Goal: Task Accomplishment & Management: Manage account settings

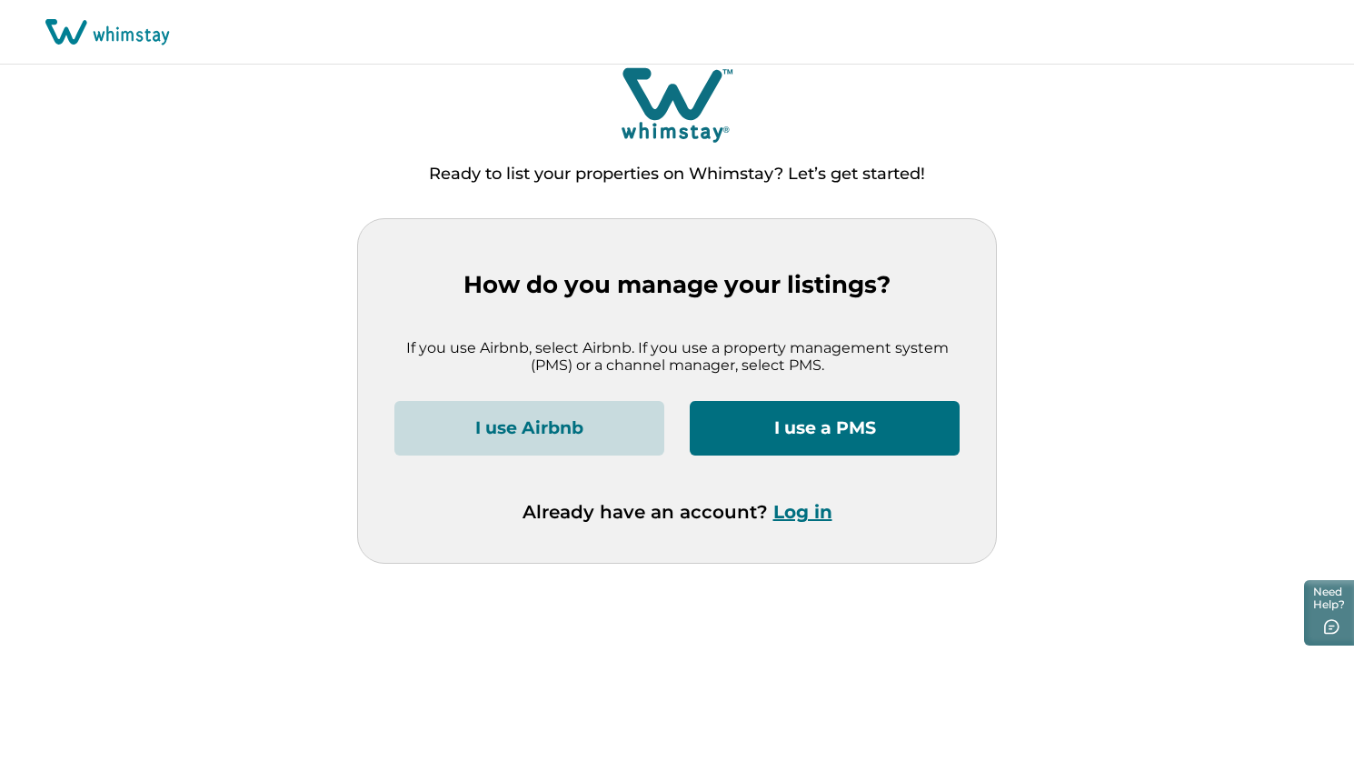
scroll to position [12, 9]
click at [802, 511] on button "Log in" at bounding box center [802, 512] width 59 height 22
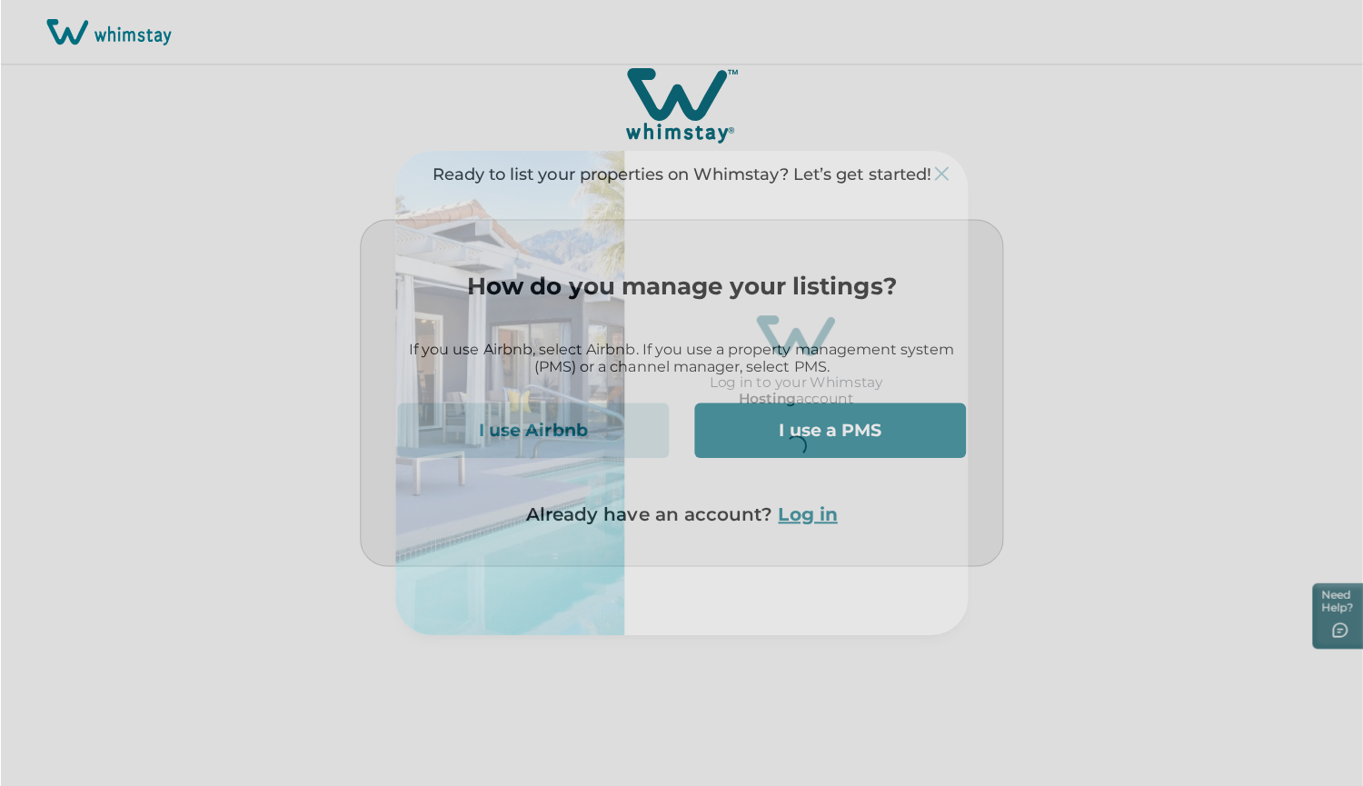
scroll to position [0, 0]
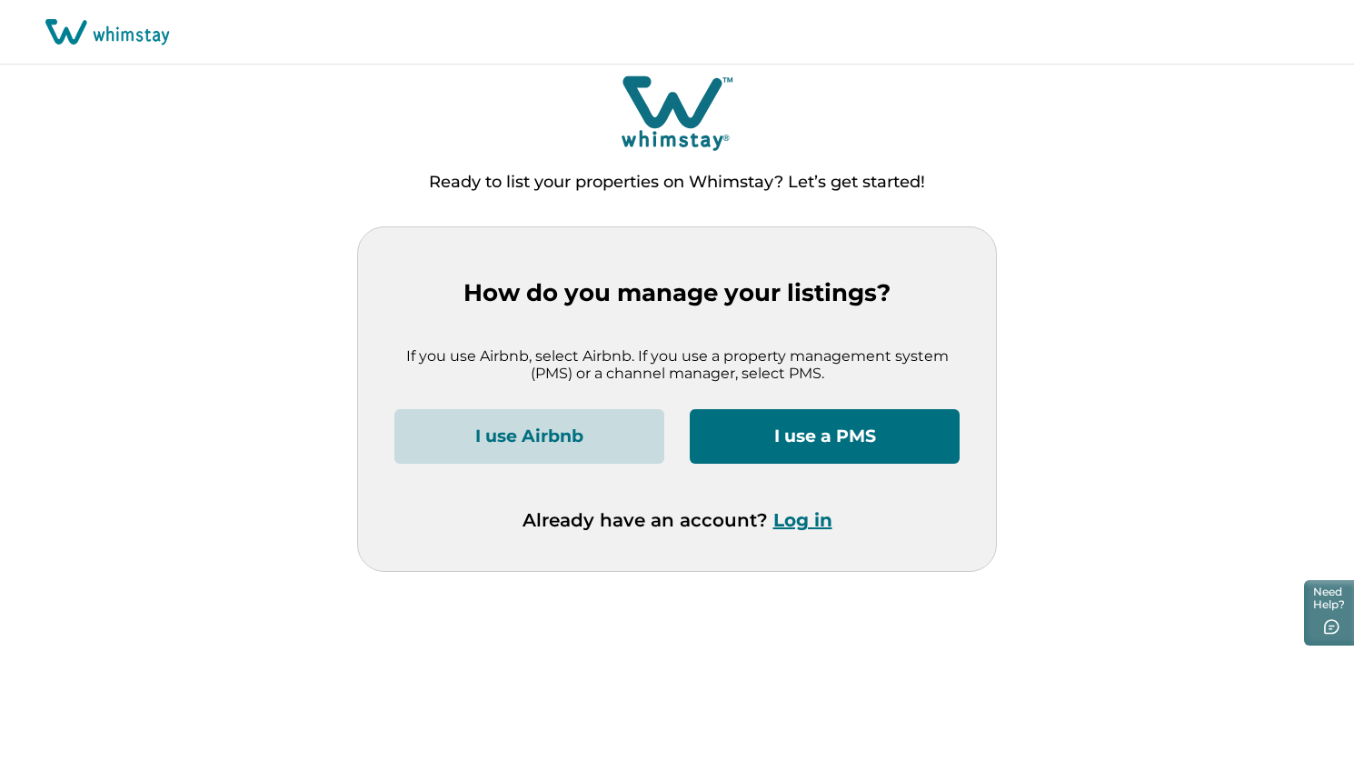
click at [796, 519] on button "Log in" at bounding box center [802, 520] width 59 height 22
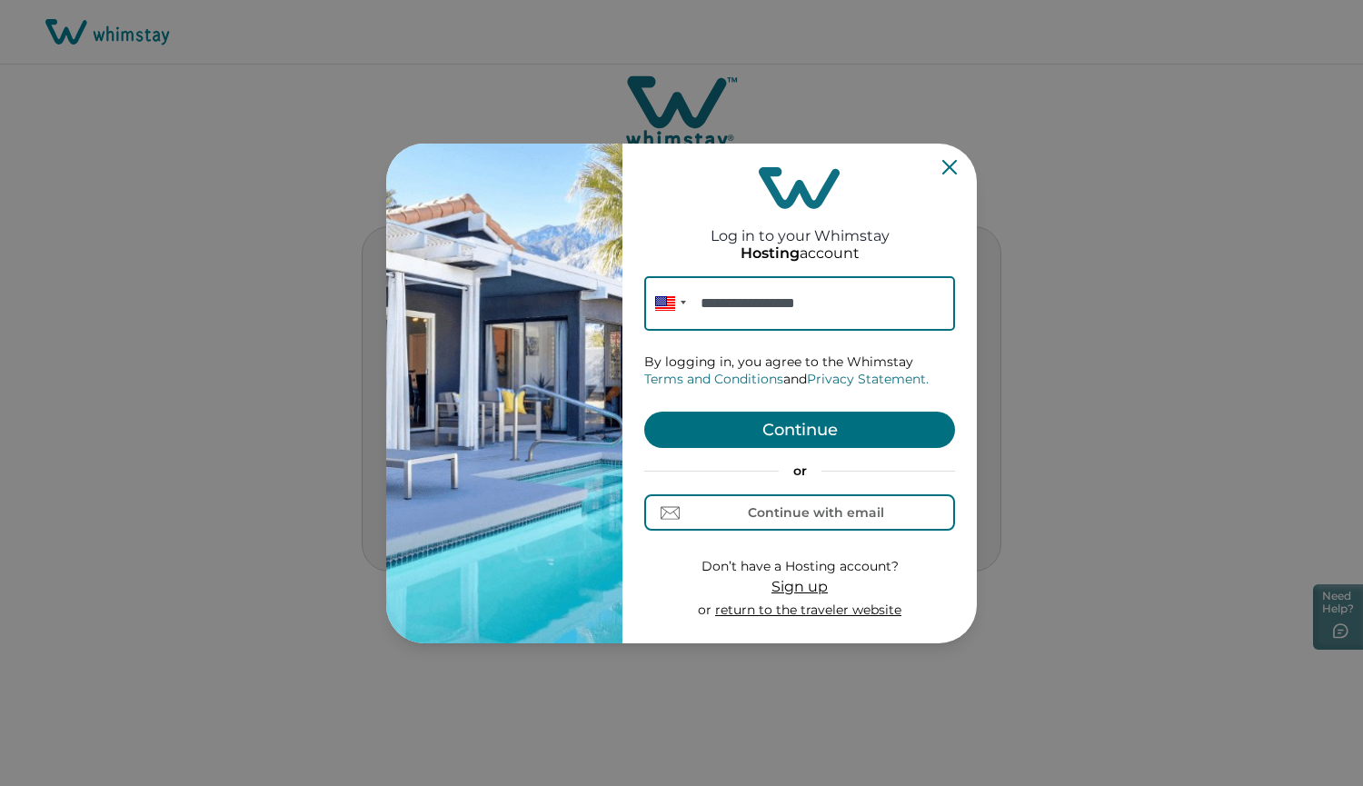
type input "**********"
click at [823, 436] on button "Continue" at bounding box center [799, 430] width 311 height 36
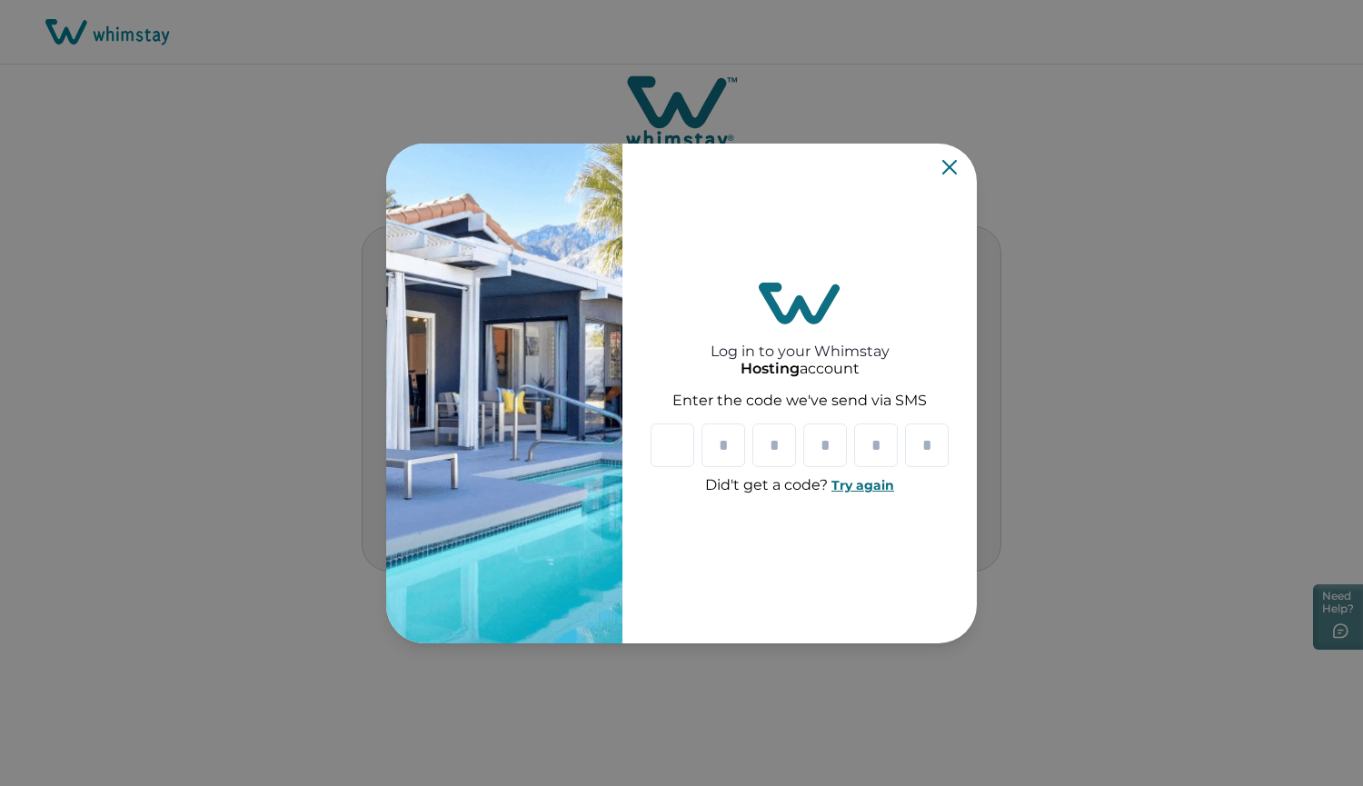
type input "*"
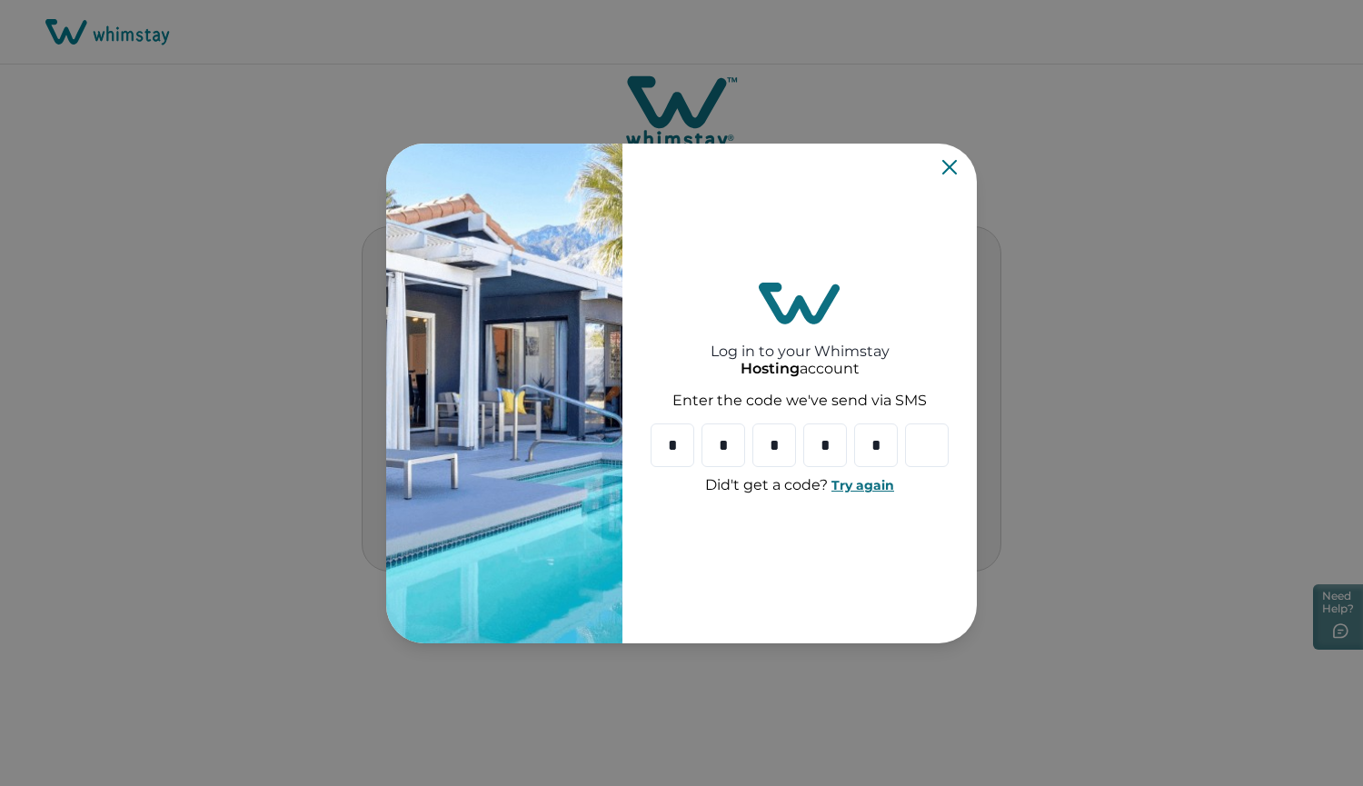
type input "*"
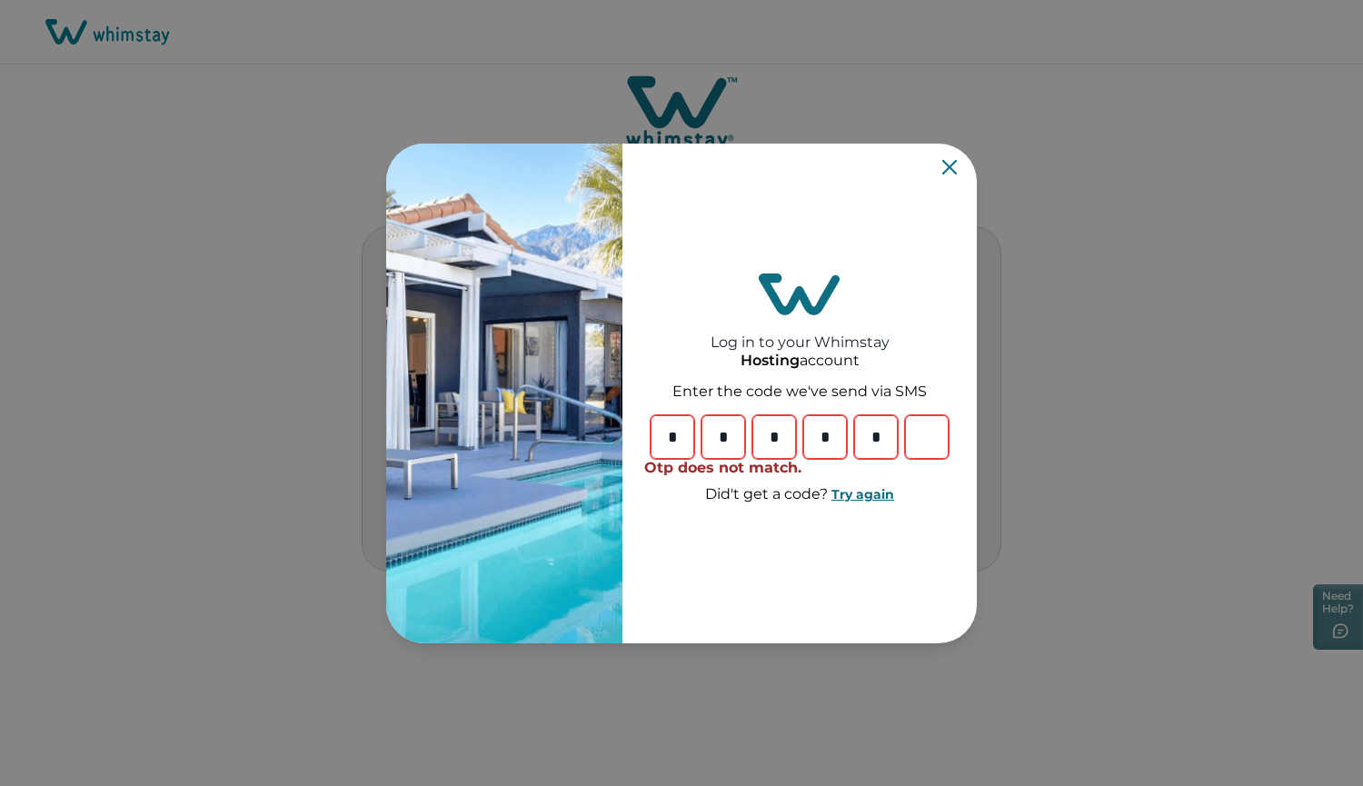
type input "*"
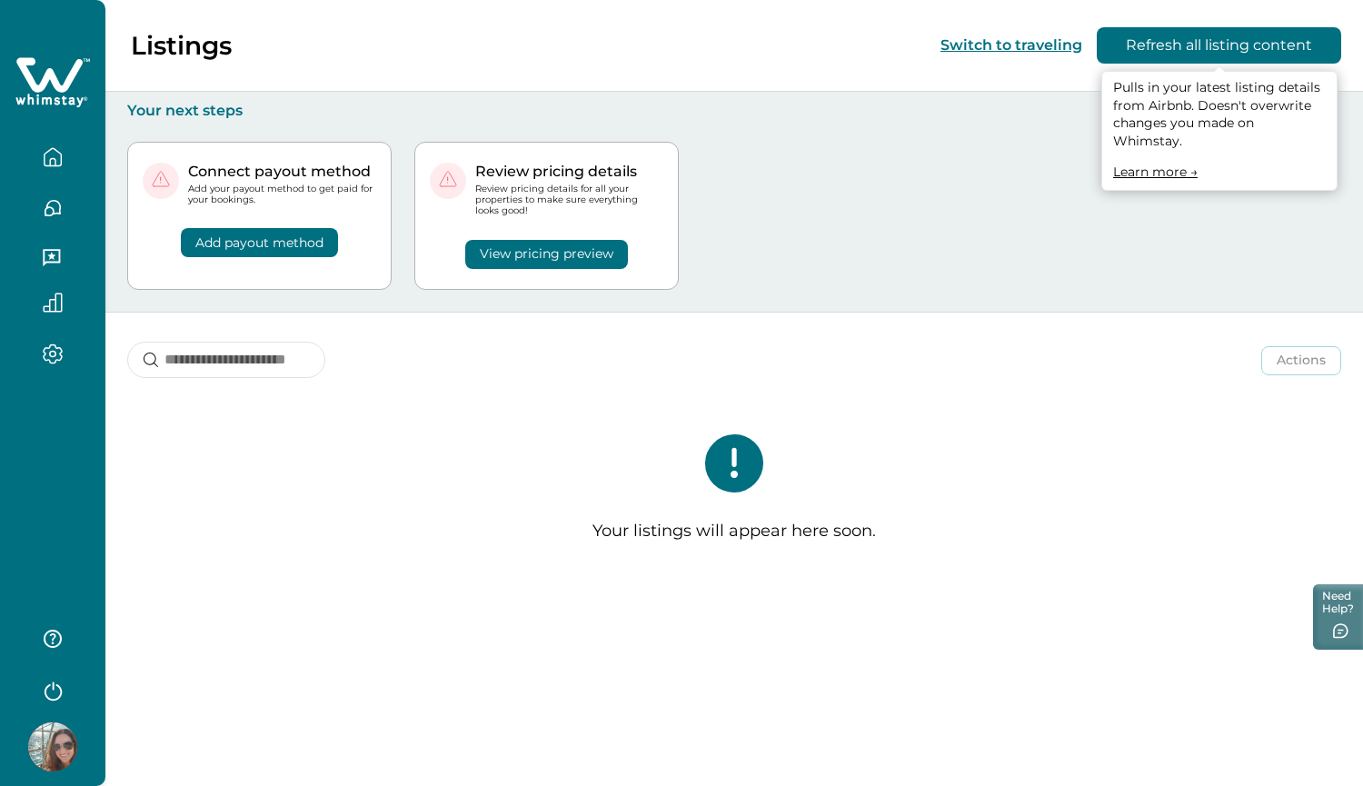
click at [1219, 44] on button "Refresh all listing content" at bounding box center [1219, 45] width 244 height 36
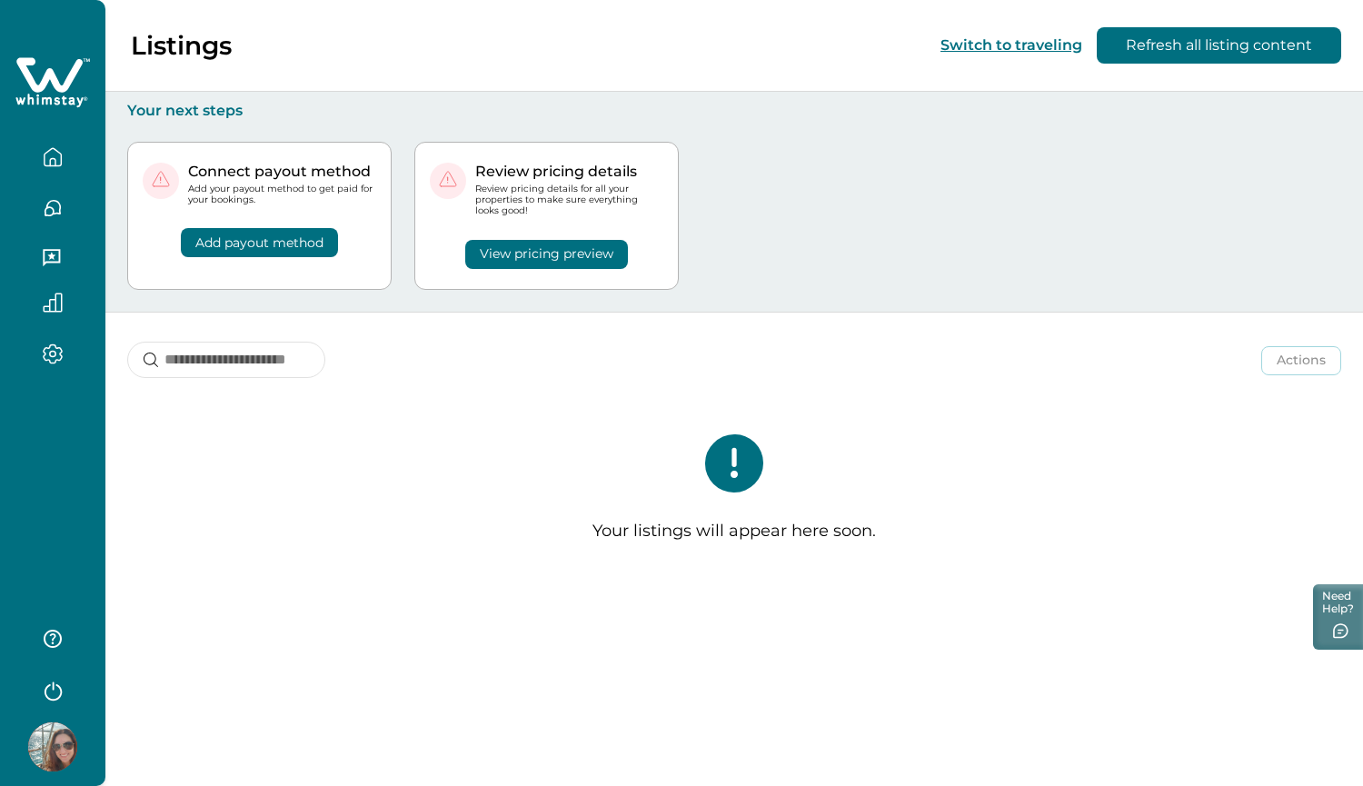
click at [55, 358] on icon "button" at bounding box center [53, 354] width 20 height 21
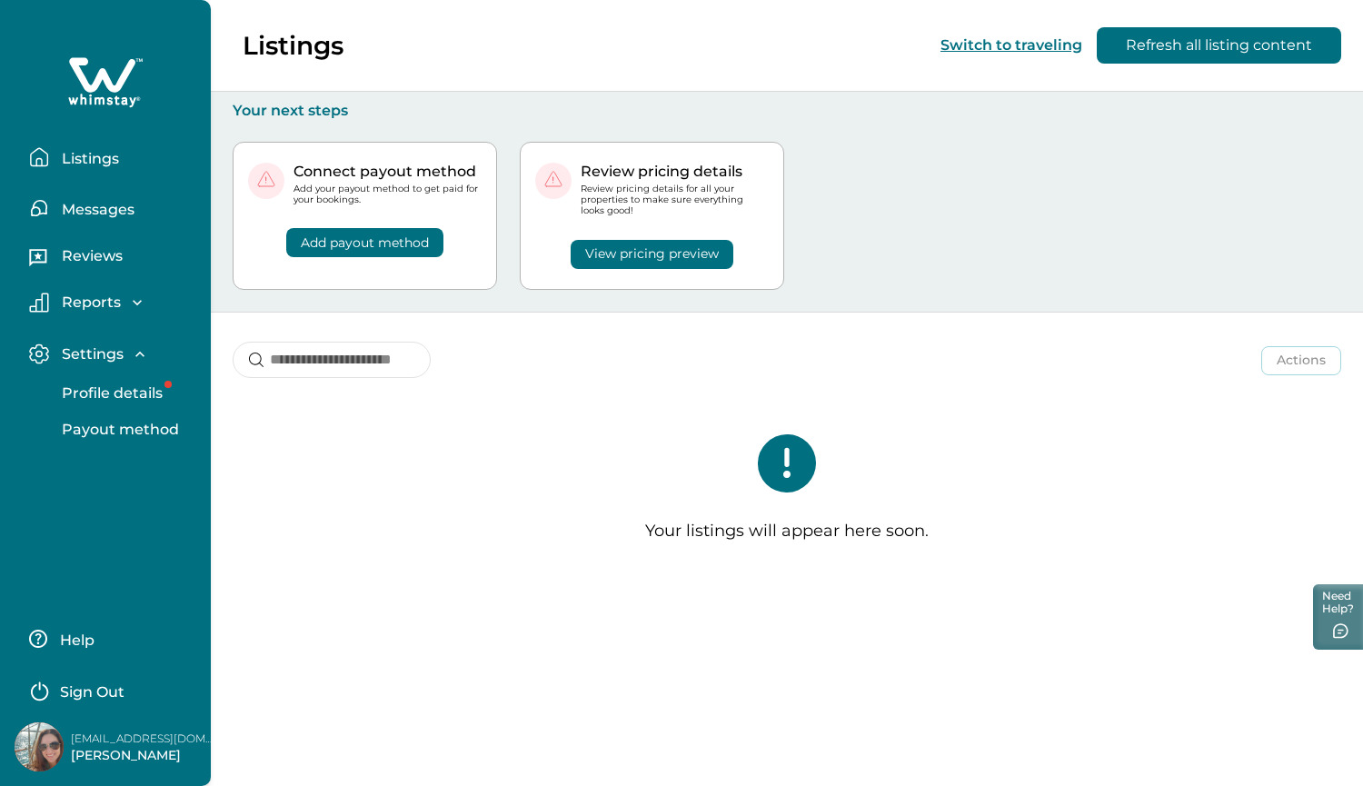
click at [93, 259] on p "Reviews" at bounding box center [89, 256] width 66 height 18
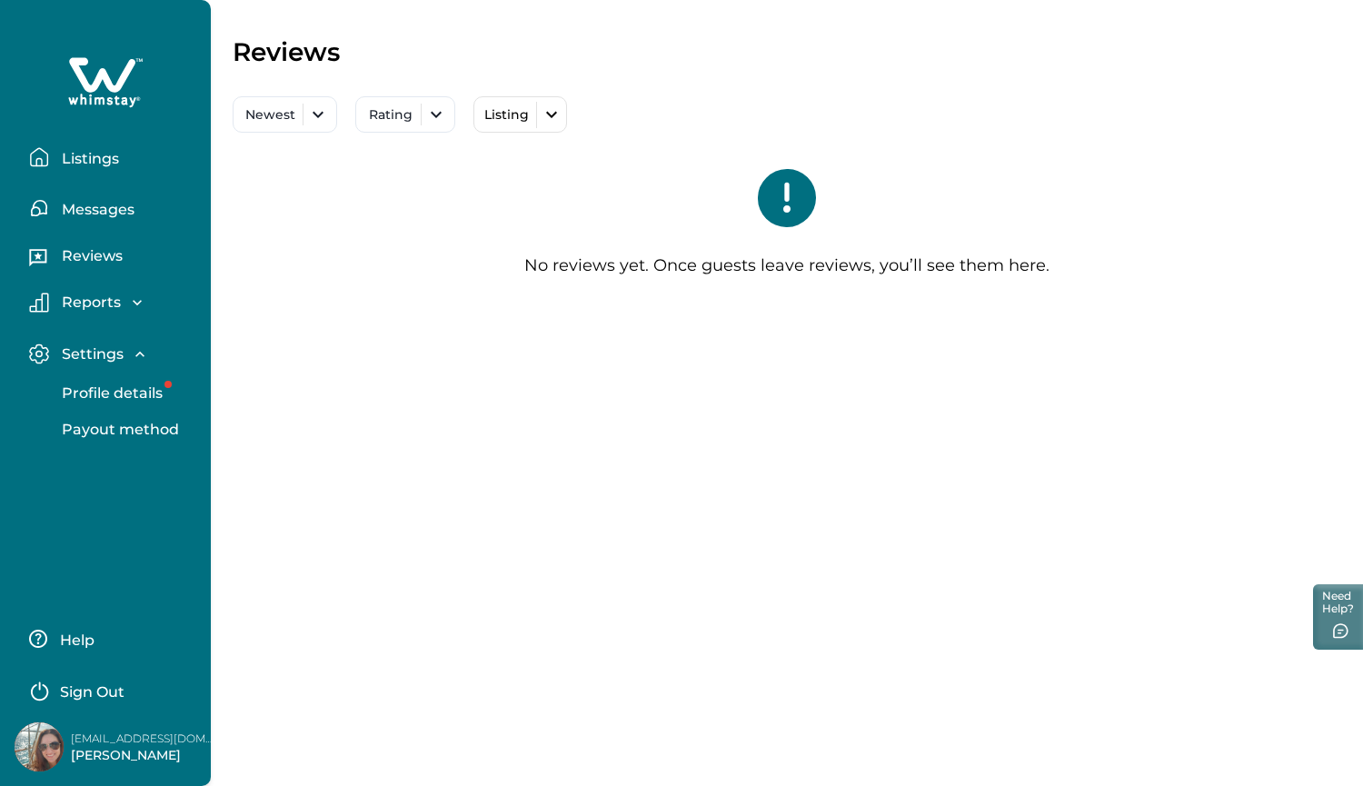
click at [117, 217] on p "Messages" at bounding box center [95, 210] width 78 height 18
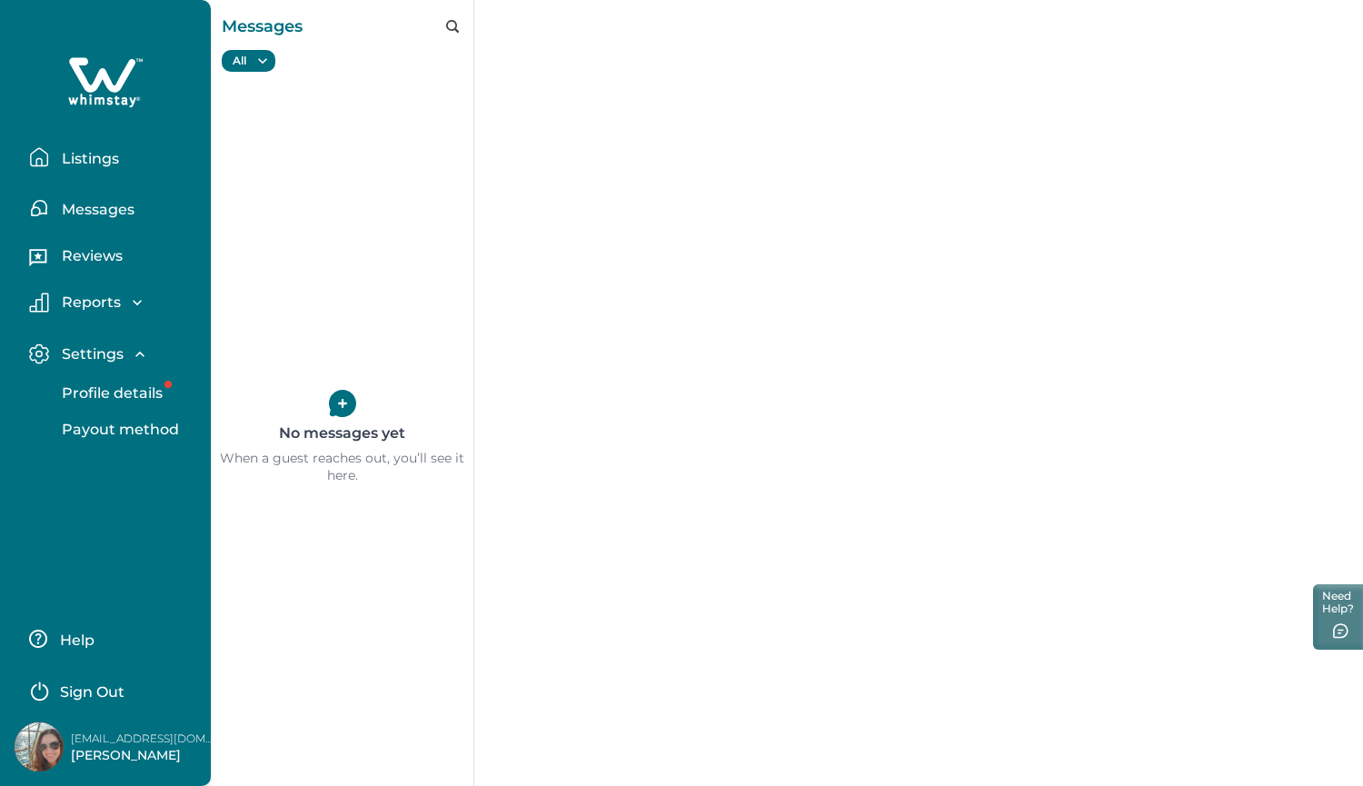
click at [111, 165] on p "Listings" at bounding box center [87, 159] width 63 height 18
